Goal: Transaction & Acquisition: Book appointment/travel/reservation

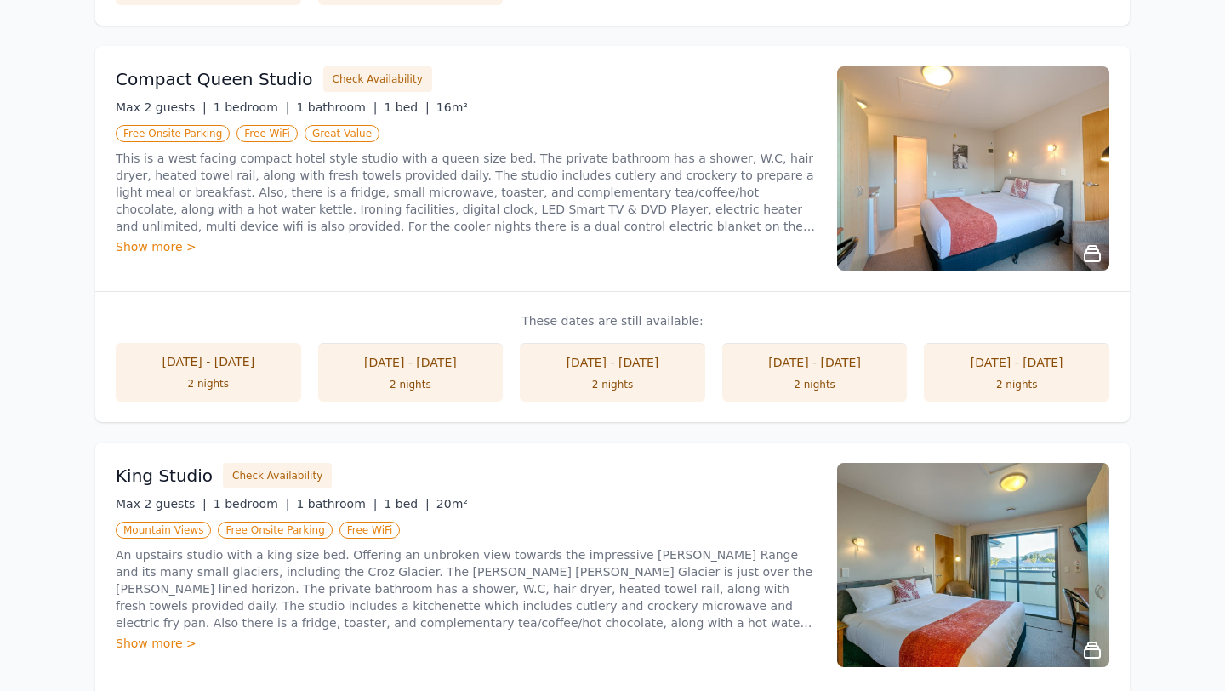
scroll to position [699, 0]
click at [388, 83] on button "Check Availability" at bounding box center [377, 79] width 109 height 26
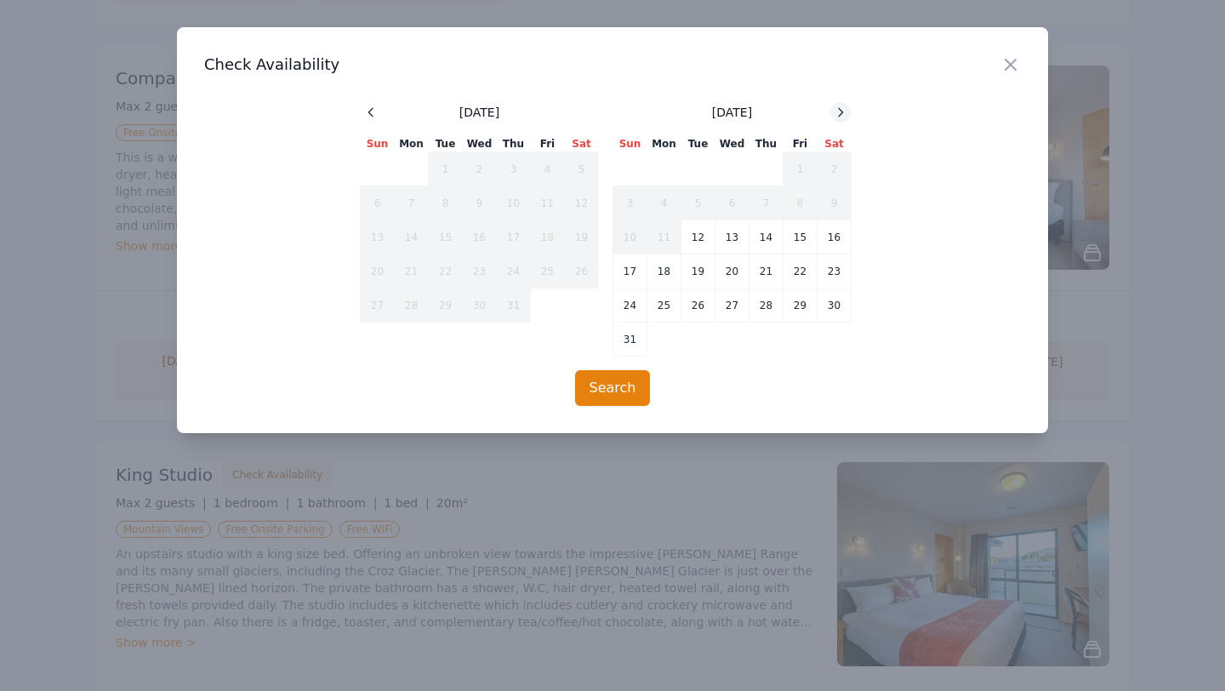
click at [840, 114] on icon at bounding box center [841, 113] width 14 height 14
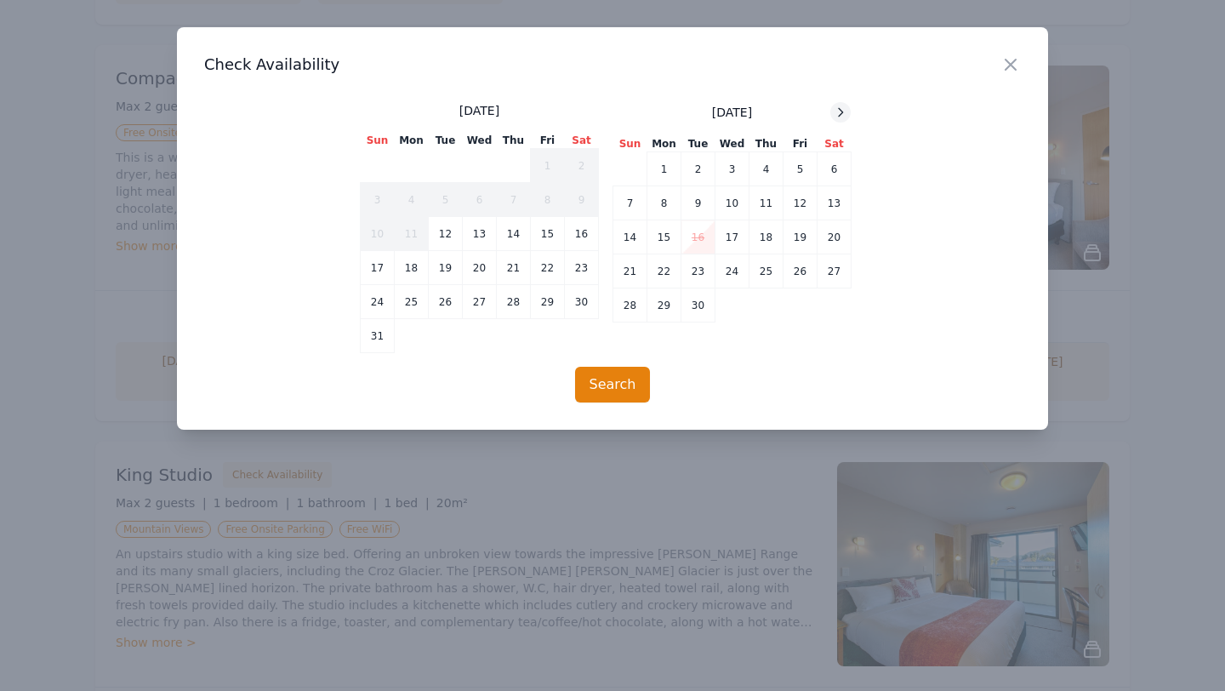
click at [840, 114] on icon at bounding box center [841, 113] width 14 height 14
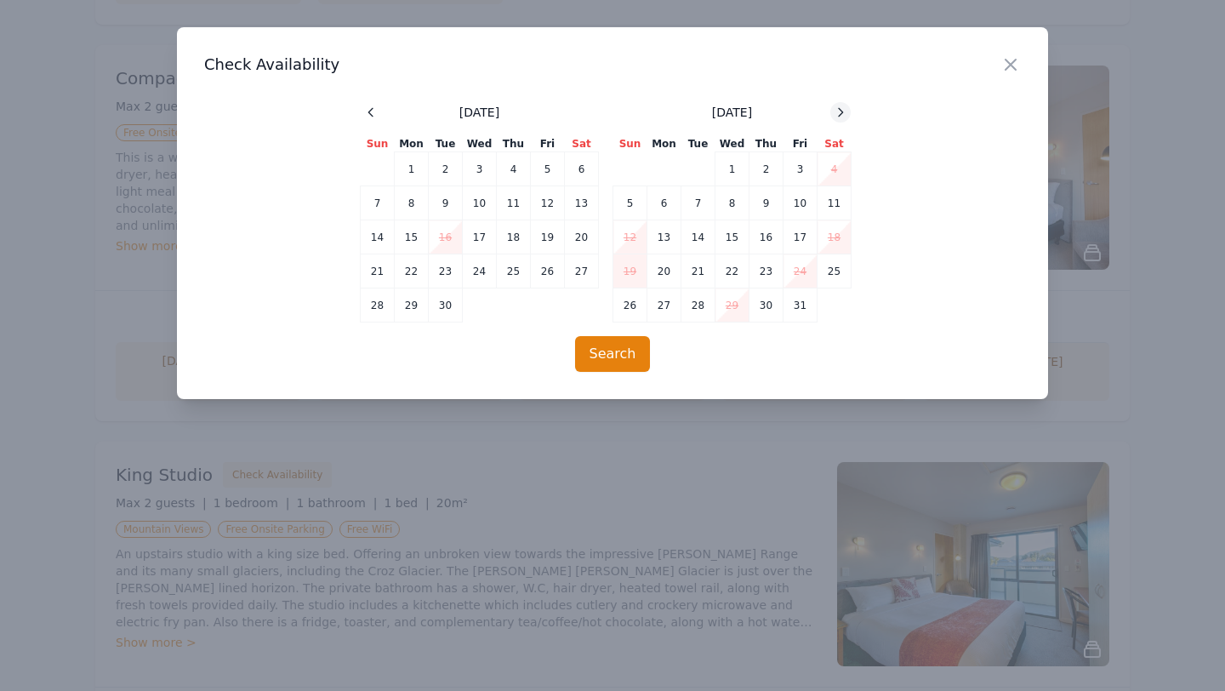
click at [840, 114] on icon at bounding box center [841, 113] width 14 height 14
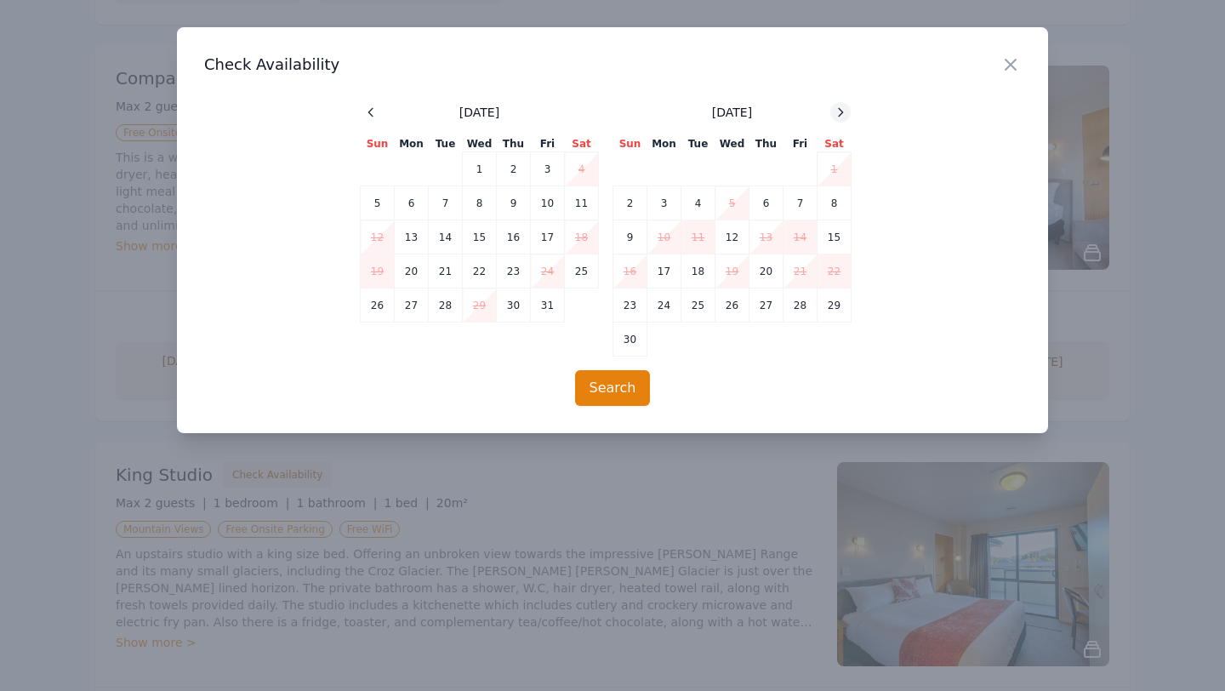
click at [840, 114] on icon at bounding box center [841, 113] width 14 height 14
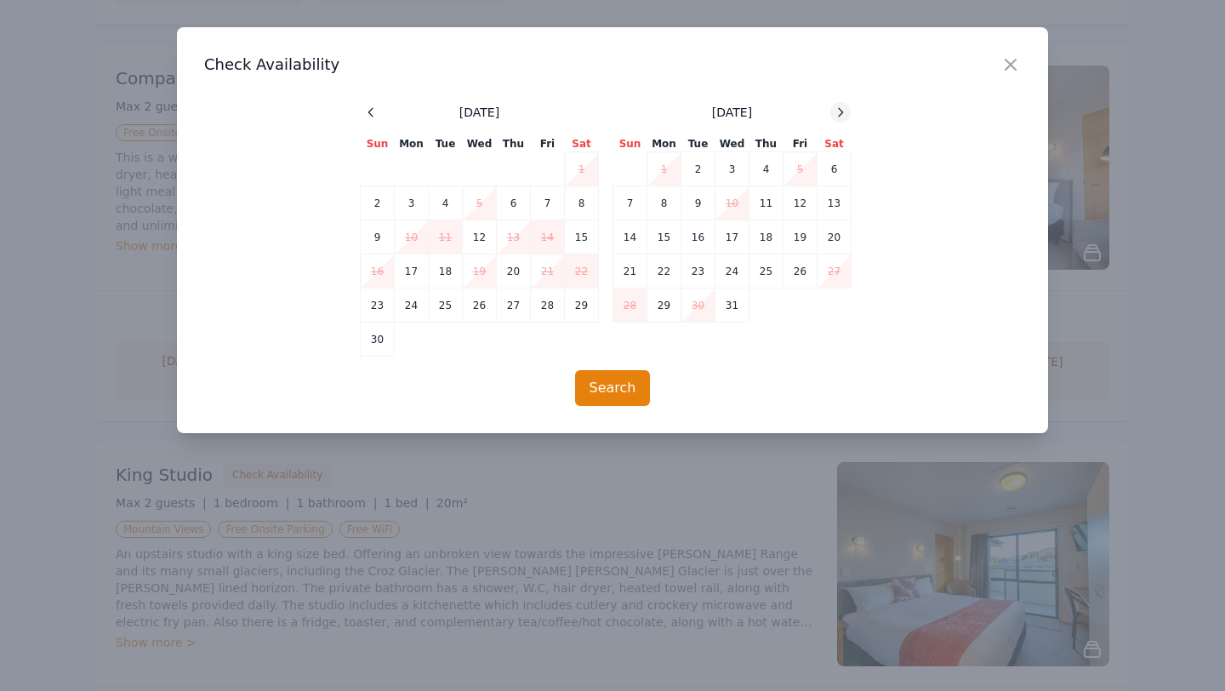
click at [840, 114] on icon at bounding box center [841, 113] width 14 height 14
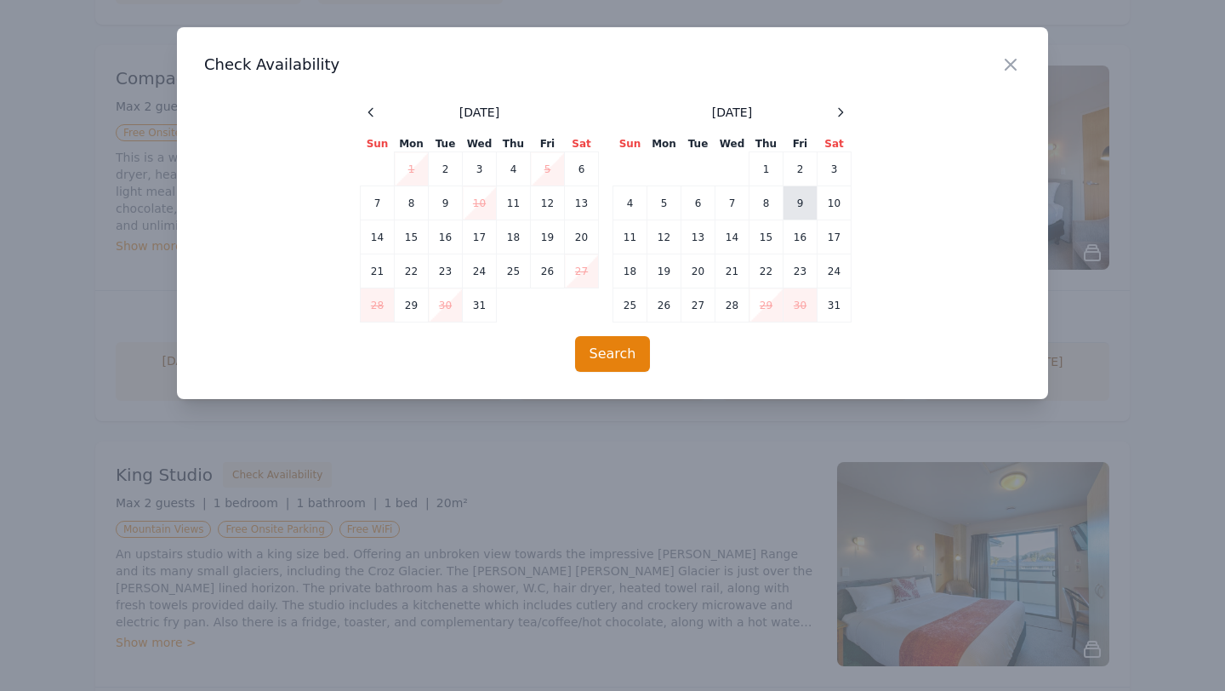
click at [797, 205] on td "9" at bounding box center [801, 203] width 34 height 34
click at [826, 205] on td "10" at bounding box center [835, 203] width 34 height 34
click at [617, 357] on button "Search" at bounding box center [613, 354] width 76 height 36
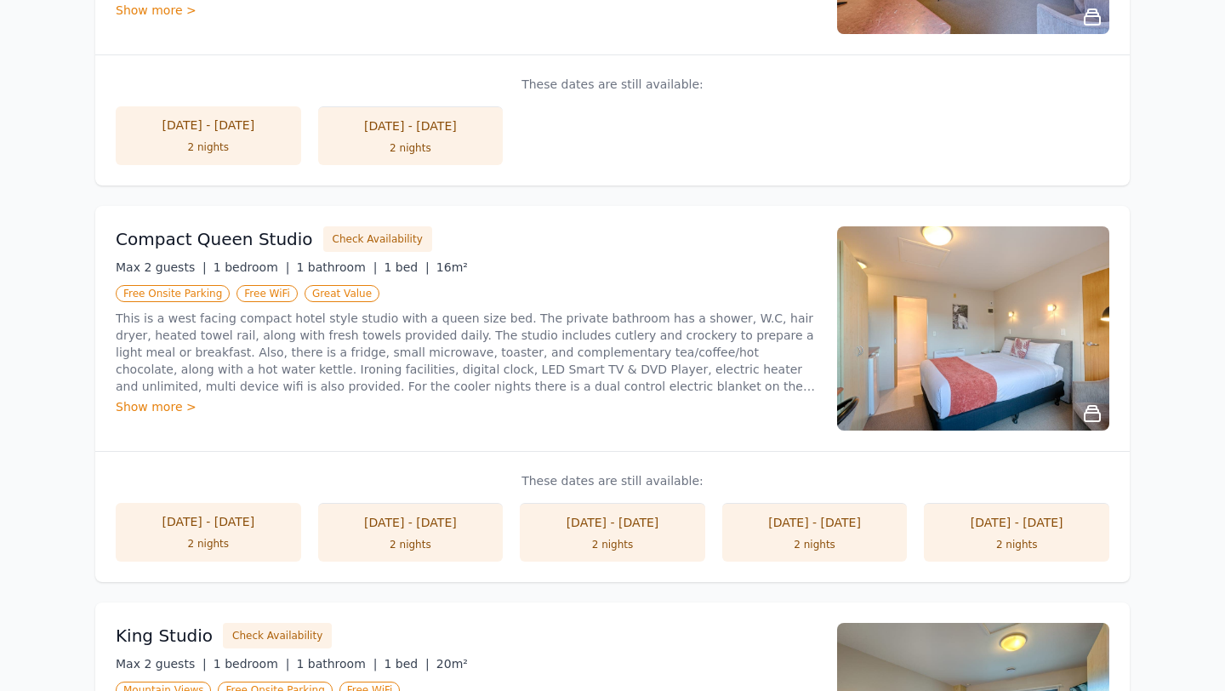
scroll to position [540, 0]
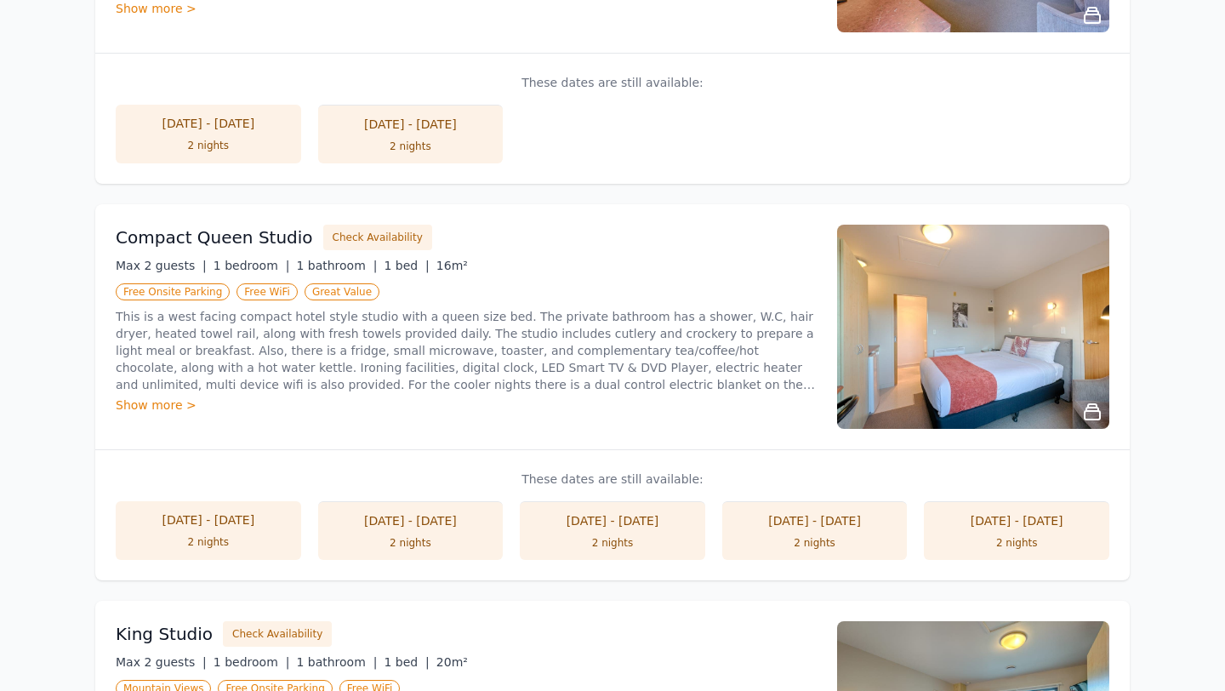
click at [229, 515] on div "[DATE] - [DATE]" at bounding box center [208, 519] width 151 height 17
